Goal: Complete application form: Complete application form

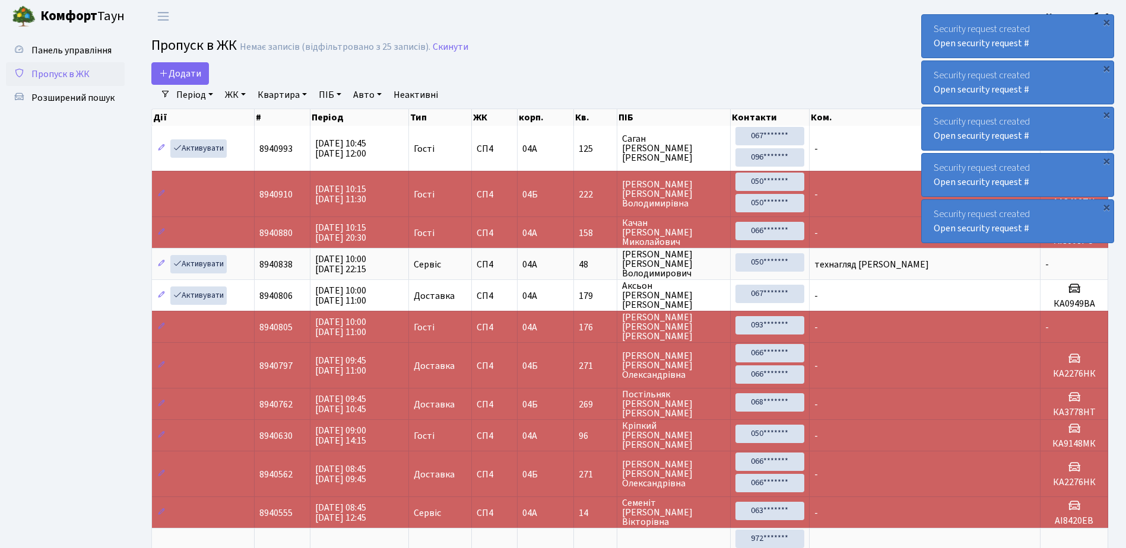
select select "25"
click at [180, 72] on span "Додати" at bounding box center [180, 73] width 42 height 13
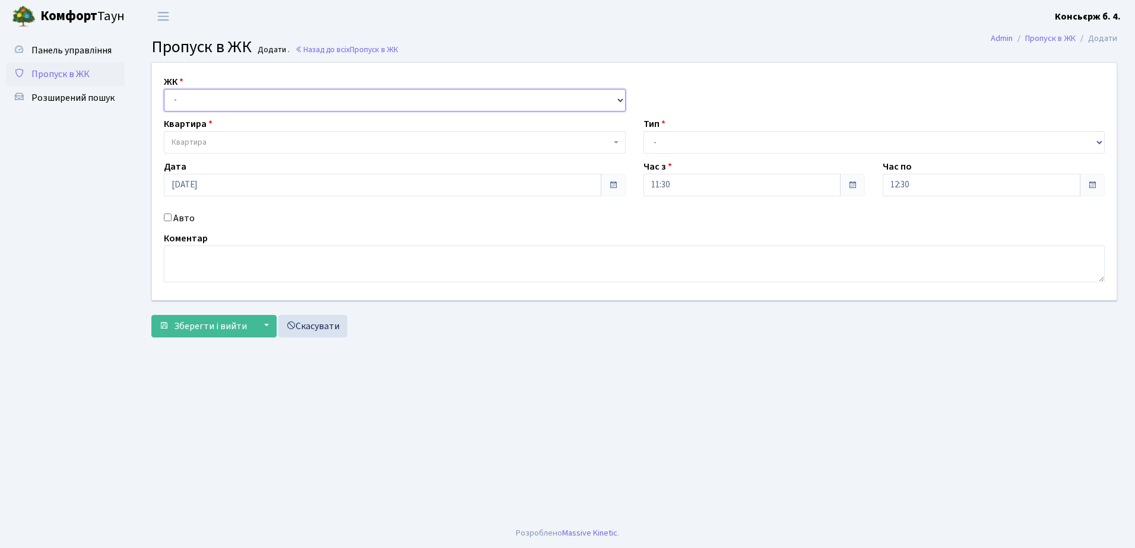
click at [198, 96] on select "- СП4, Столичне шосе, 5" at bounding box center [395, 100] width 462 height 23
select select "325"
click at [164, 89] on select "- СП4, Столичне шосе, 5" at bounding box center [395, 100] width 462 height 23
select select
click at [216, 142] on span "Квартира" at bounding box center [391, 142] width 439 height 12
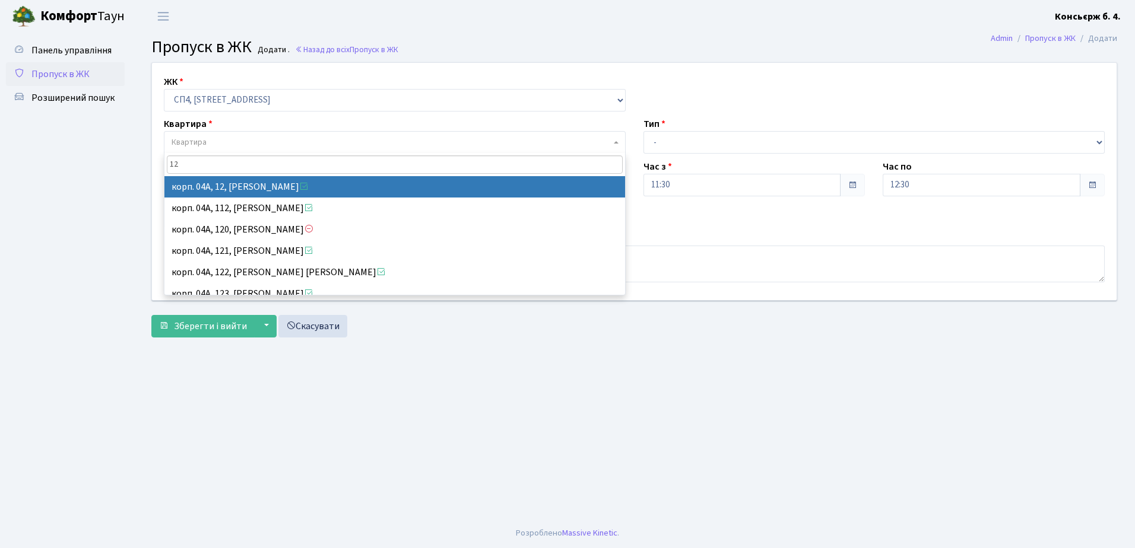
type input "12"
select select "21040"
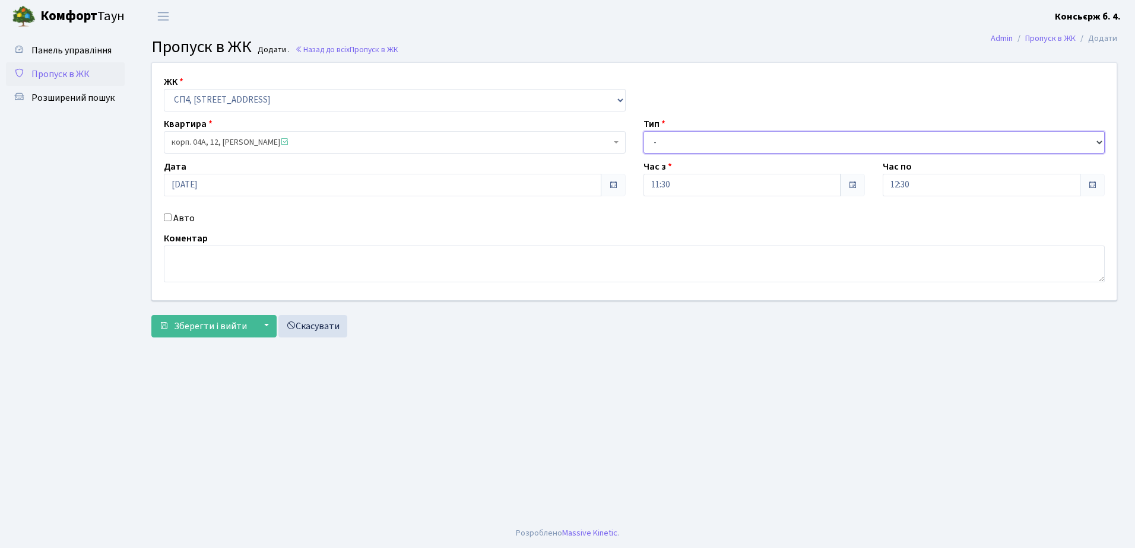
click at [658, 139] on select "- Доставка Таксі Гості Сервіс" at bounding box center [874, 142] width 462 height 23
select select "1"
click at [643, 131] on select "- Доставка Таксі Гості Сервіс" at bounding box center [874, 142] width 462 height 23
click at [167, 217] on input "Авто" at bounding box center [168, 218] width 8 height 8
checkbox input "true"
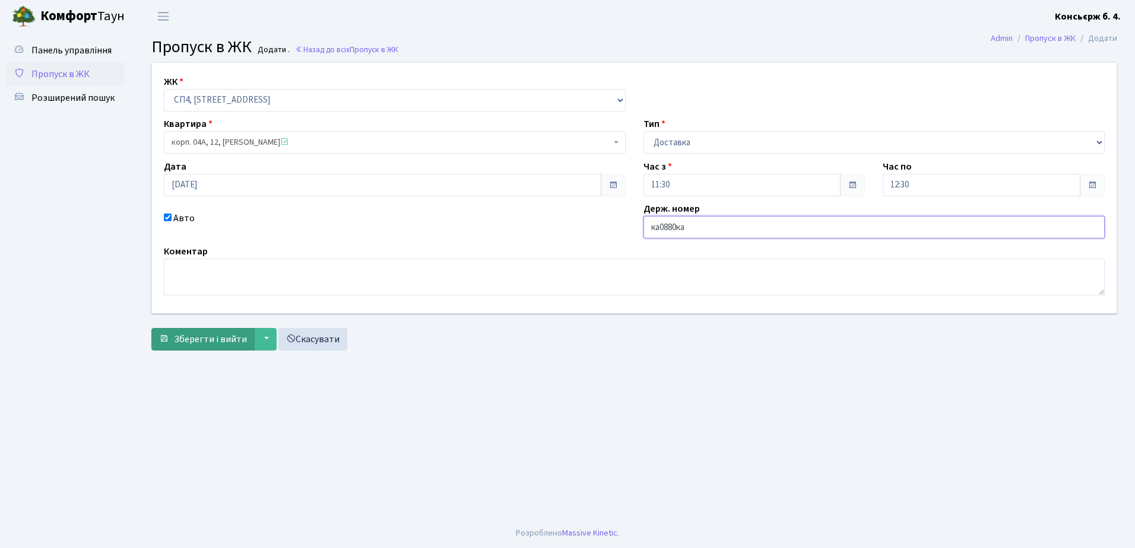
type input "ка0880ка"
click at [198, 339] on span "Зберегти і вийти" at bounding box center [210, 339] width 73 height 13
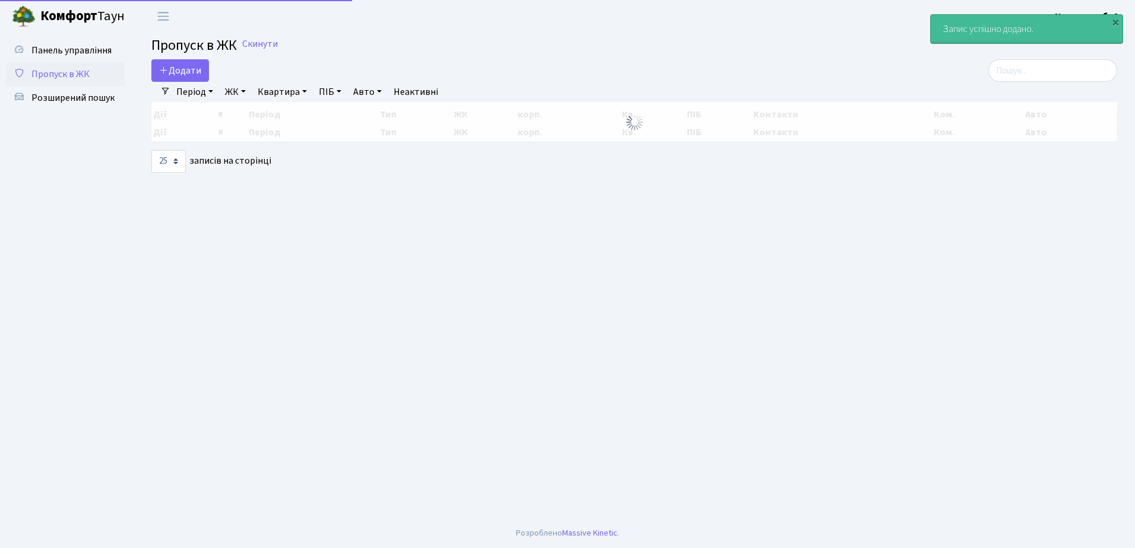
select select "25"
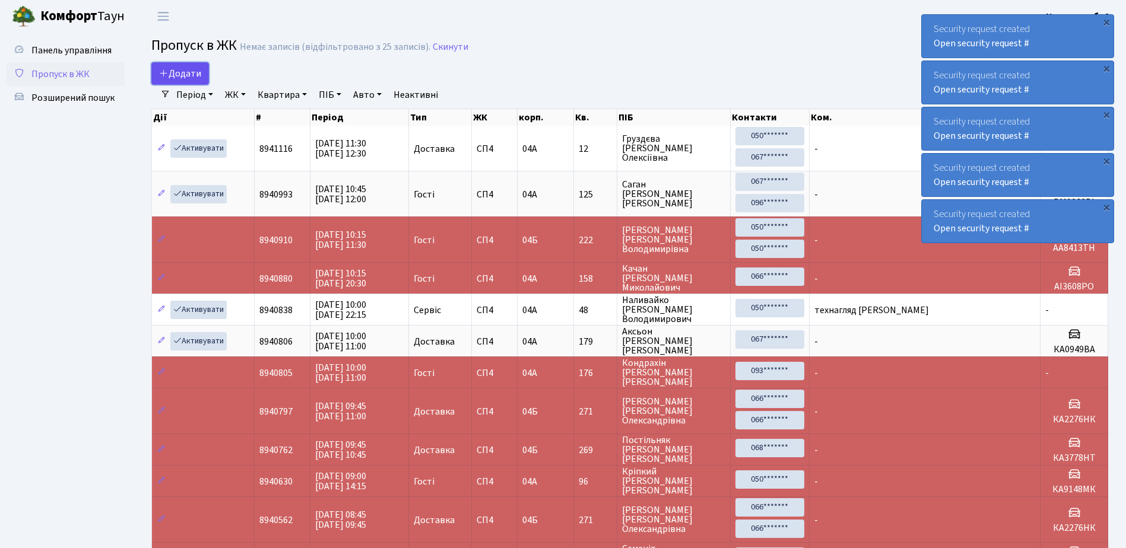
click at [172, 74] on span "Додати" at bounding box center [180, 73] width 42 height 13
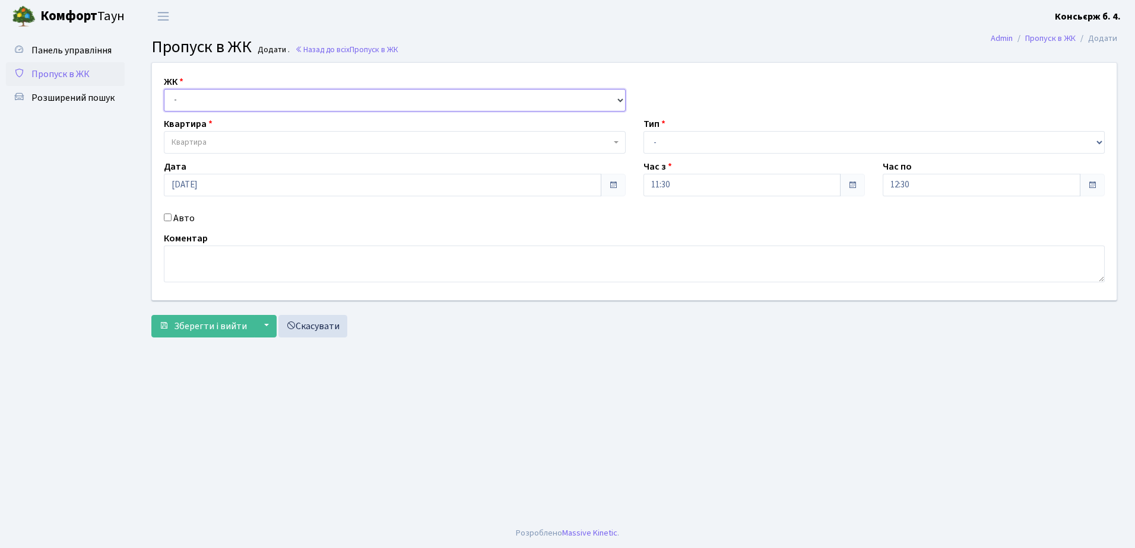
click at [185, 98] on select "- СП4, Столичне шосе, 5" at bounding box center [395, 100] width 462 height 23
select select "325"
click at [164, 89] on select "- СП4, Столичне шосе, 5" at bounding box center [395, 100] width 462 height 23
select select
click at [188, 142] on span "Квартира" at bounding box center [189, 142] width 35 height 12
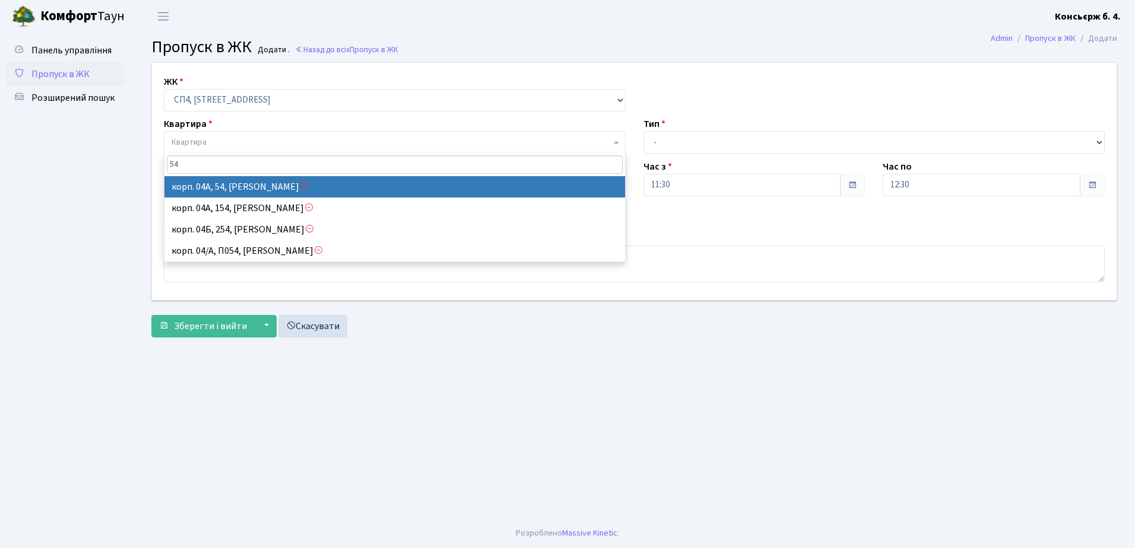
type input "54"
select select "21082"
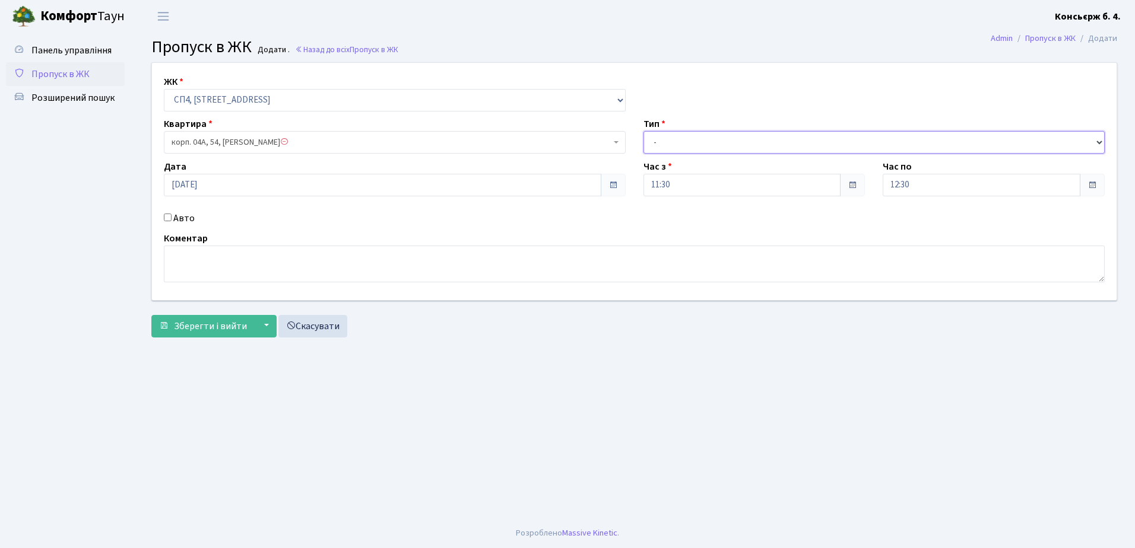
click at [665, 139] on select "- Доставка Таксі Гості Сервіс" at bounding box center [874, 142] width 462 height 23
select select "1"
click at [643, 131] on select "- Доставка Таксі Гості Сервіс" at bounding box center [874, 142] width 462 height 23
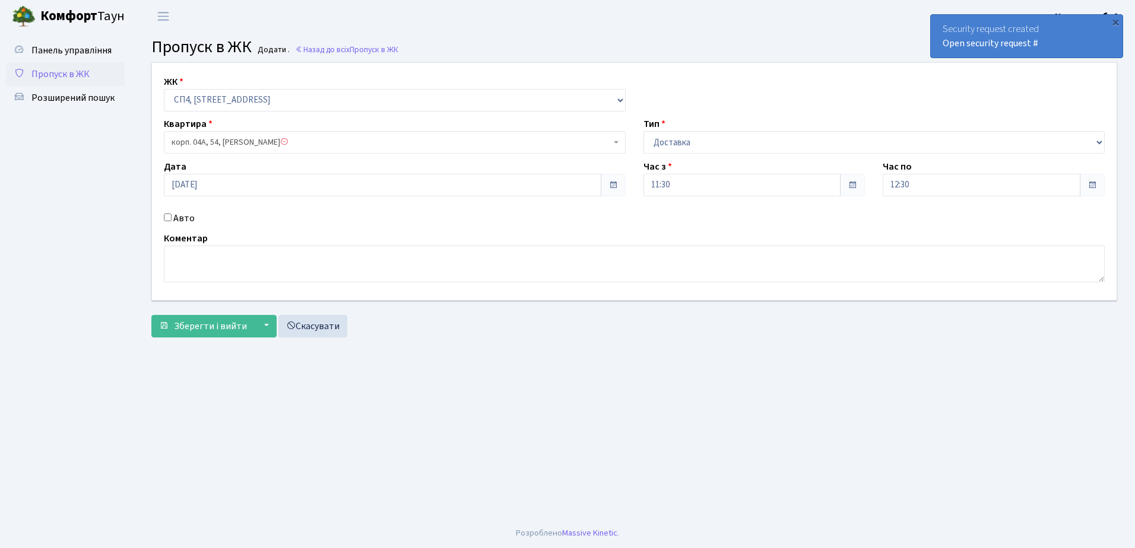
click at [167, 217] on input "Авто" at bounding box center [168, 218] width 8 height 8
checkbox input "true"
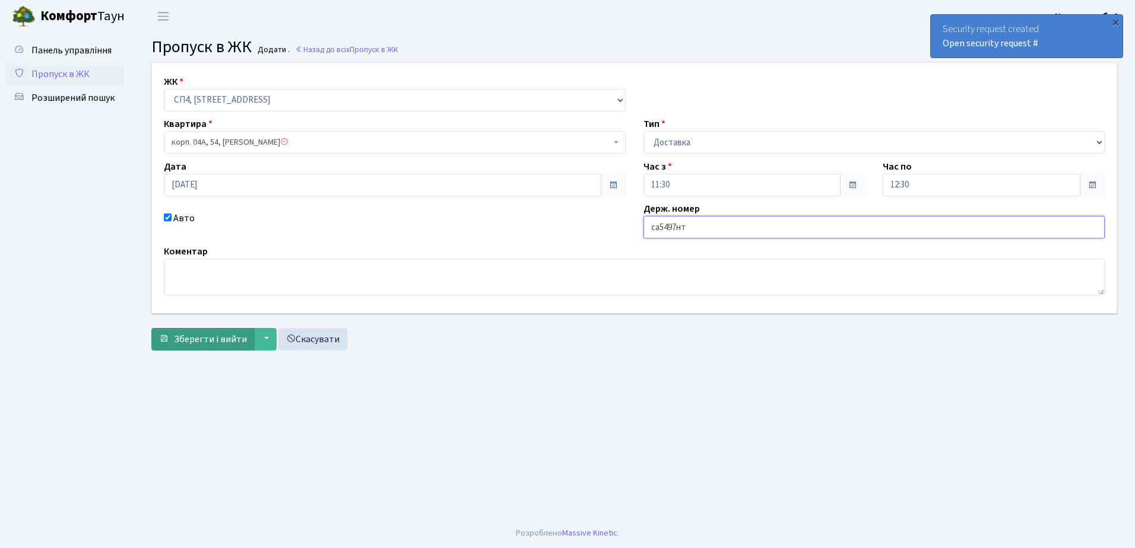
type input "са5497нт"
click at [204, 338] on span "Зберегти і вийти" at bounding box center [210, 339] width 73 height 13
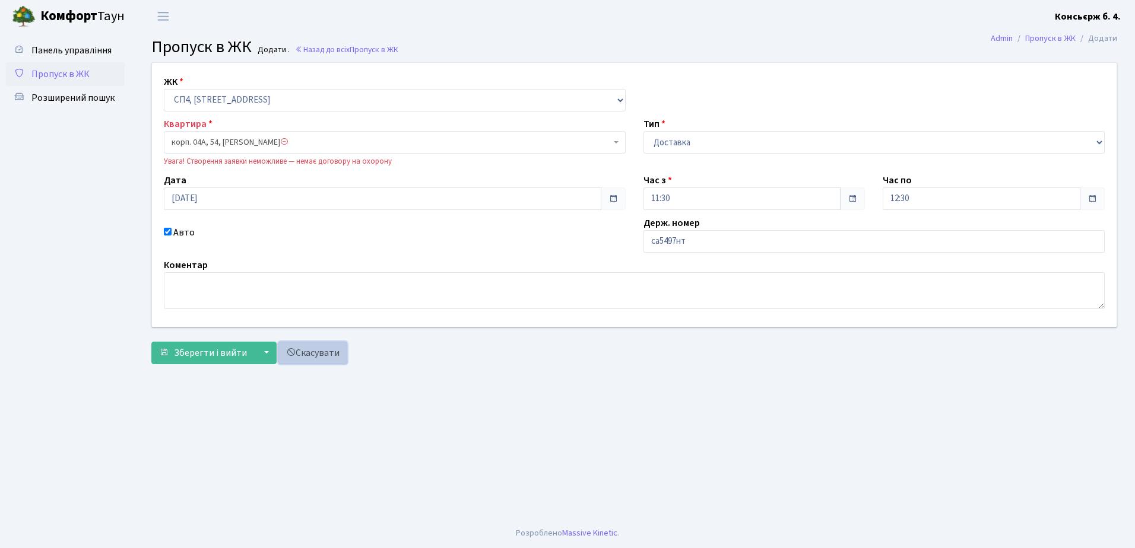
click at [311, 351] on link "Скасувати" at bounding box center [312, 353] width 69 height 23
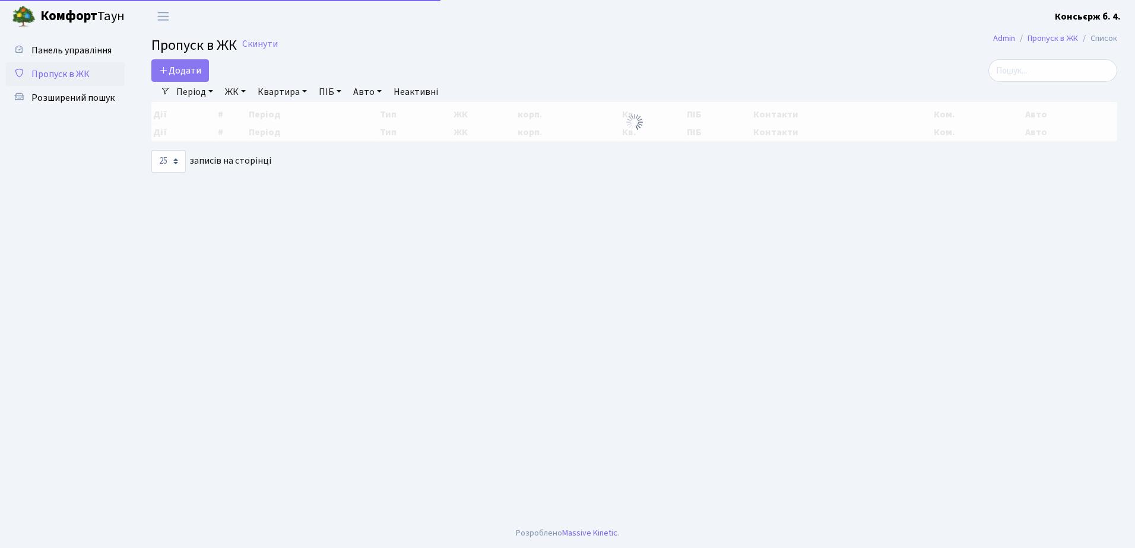
select select "25"
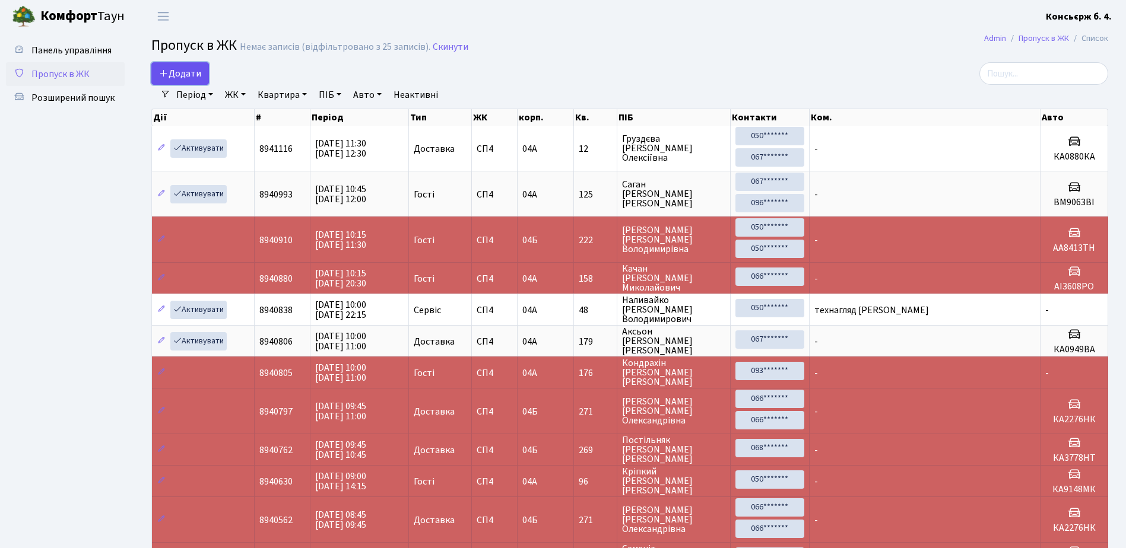
click at [180, 72] on span "Додати" at bounding box center [180, 73] width 42 height 13
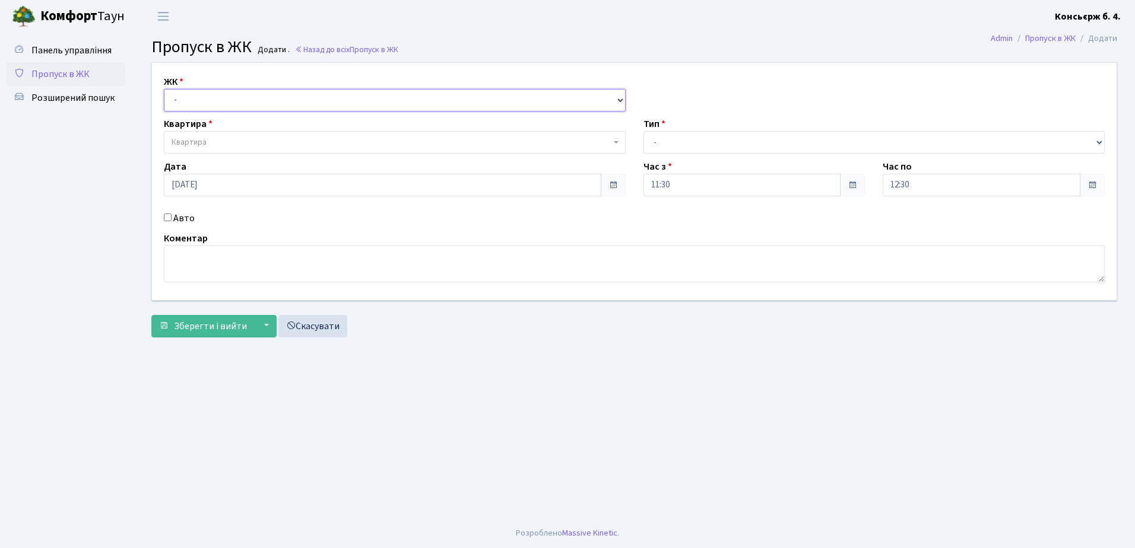
click at [186, 90] on select "- СП4, Столичне шосе, 5" at bounding box center [395, 100] width 462 height 23
select select "325"
click at [164, 89] on select "- СП4, Столичне шосе, 5" at bounding box center [395, 100] width 462 height 23
select select
click at [196, 144] on span "Квартира" at bounding box center [189, 142] width 35 height 12
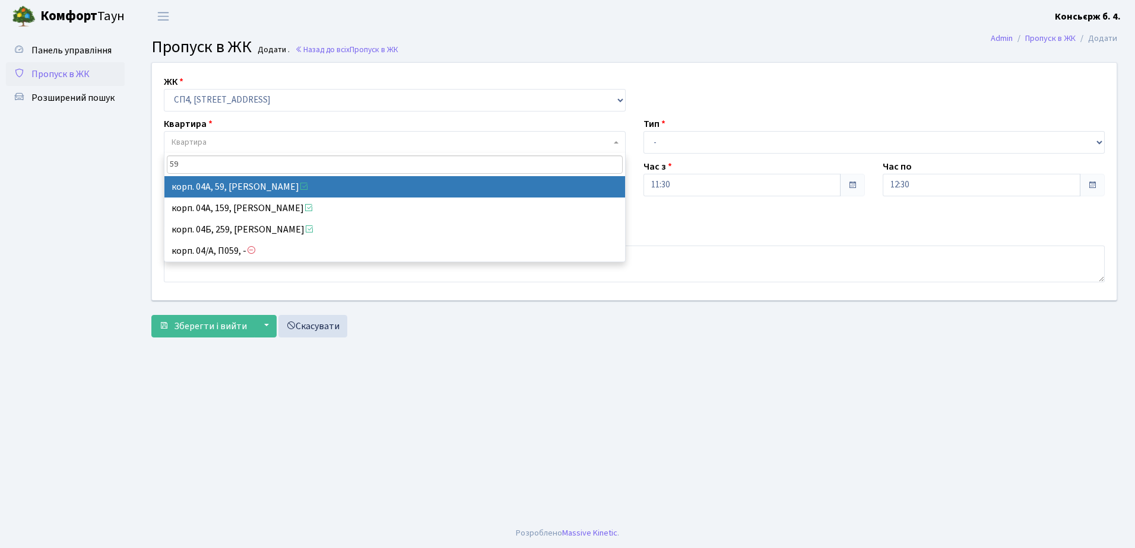
type input "59"
select select "21087"
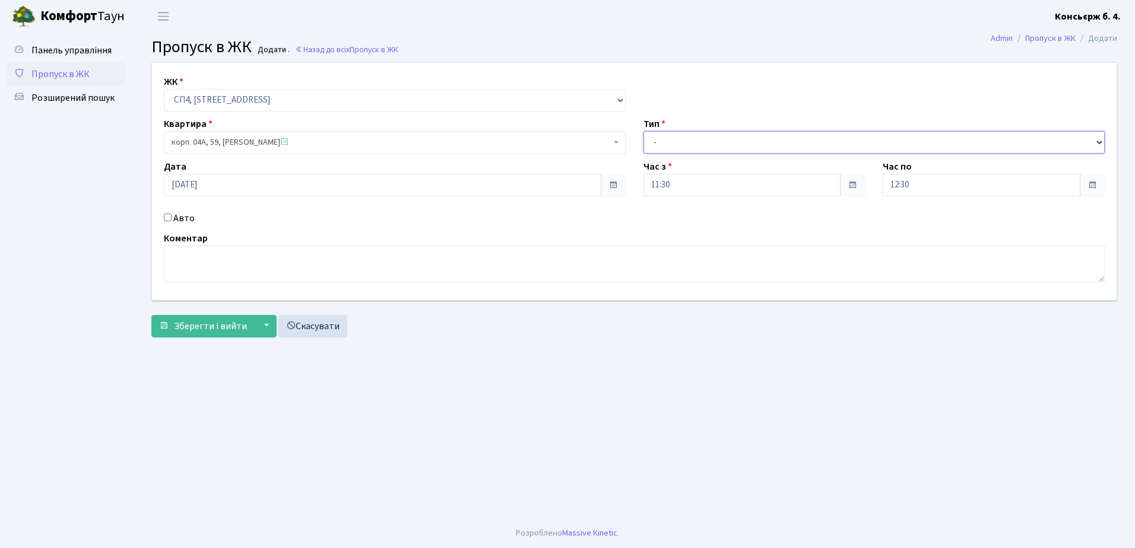
click at [666, 140] on select "- Доставка Таксі Гості Сервіс" at bounding box center [874, 142] width 462 height 23
select select "1"
click at [643, 131] on select "- Доставка Таксі Гості Сервіс" at bounding box center [874, 142] width 462 height 23
click at [166, 216] on input "Авто" at bounding box center [168, 218] width 8 height 8
checkbox input "true"
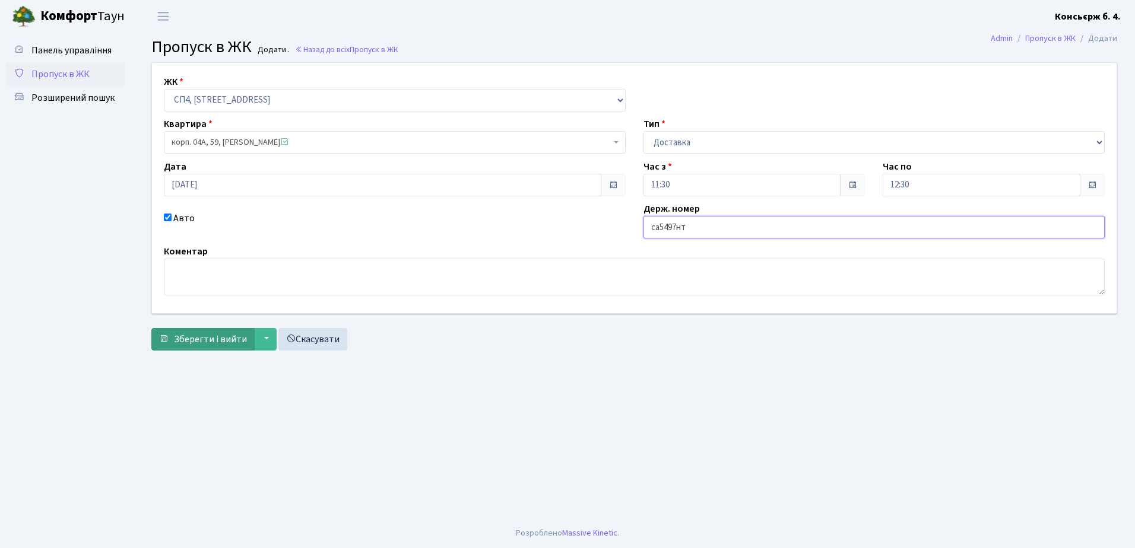
type input "са5497нт"
click at [208, 341] on span "Зберегти і вийти" at bounding box center [210, 339] width 73 height 13
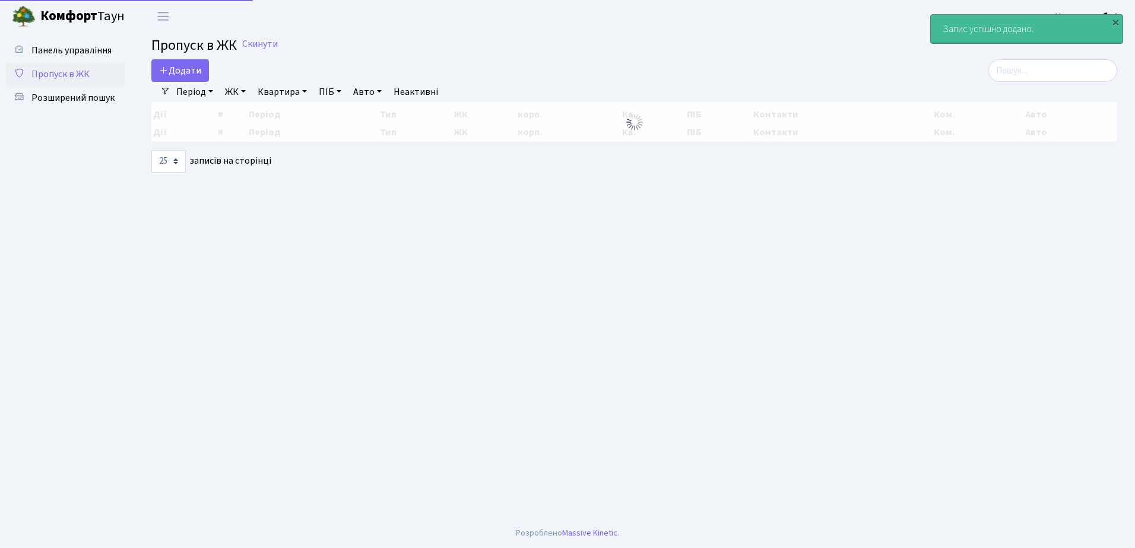
select select "25"
